Goal: Information Seeking & Learning: Learn about a topic

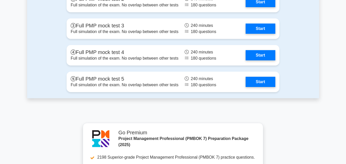
scroll to position [679, 0]
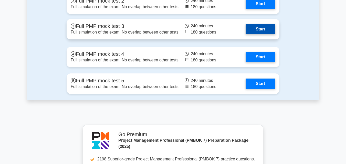
click at [259, 29] on link "Start" at bounding box center [260, 29] width 30 height 10
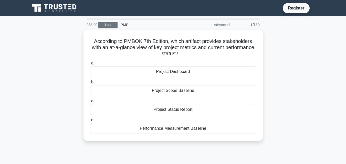
click at [103, 25] on link "Stop" at bounding box center [107, 25] width 19 height 6
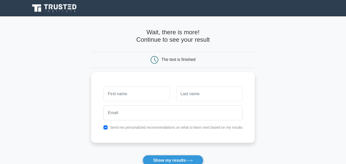
click at [297, 74] on main "Wait, there is more! Continue to see your result The test is finished and the" at bounding box center [173, 108] width 346 height 184
drag, startPoint x: 345, startPoint y: 71, endPoint x: 345, endPoint y: 40, distance: 30.2
click at [345, 40] on main "Wait, there is more! Continue to see your result The test is finished and the" at bounding box center [173, 108] width 346 height 184
